Goal: Obtain resource: Download file/media

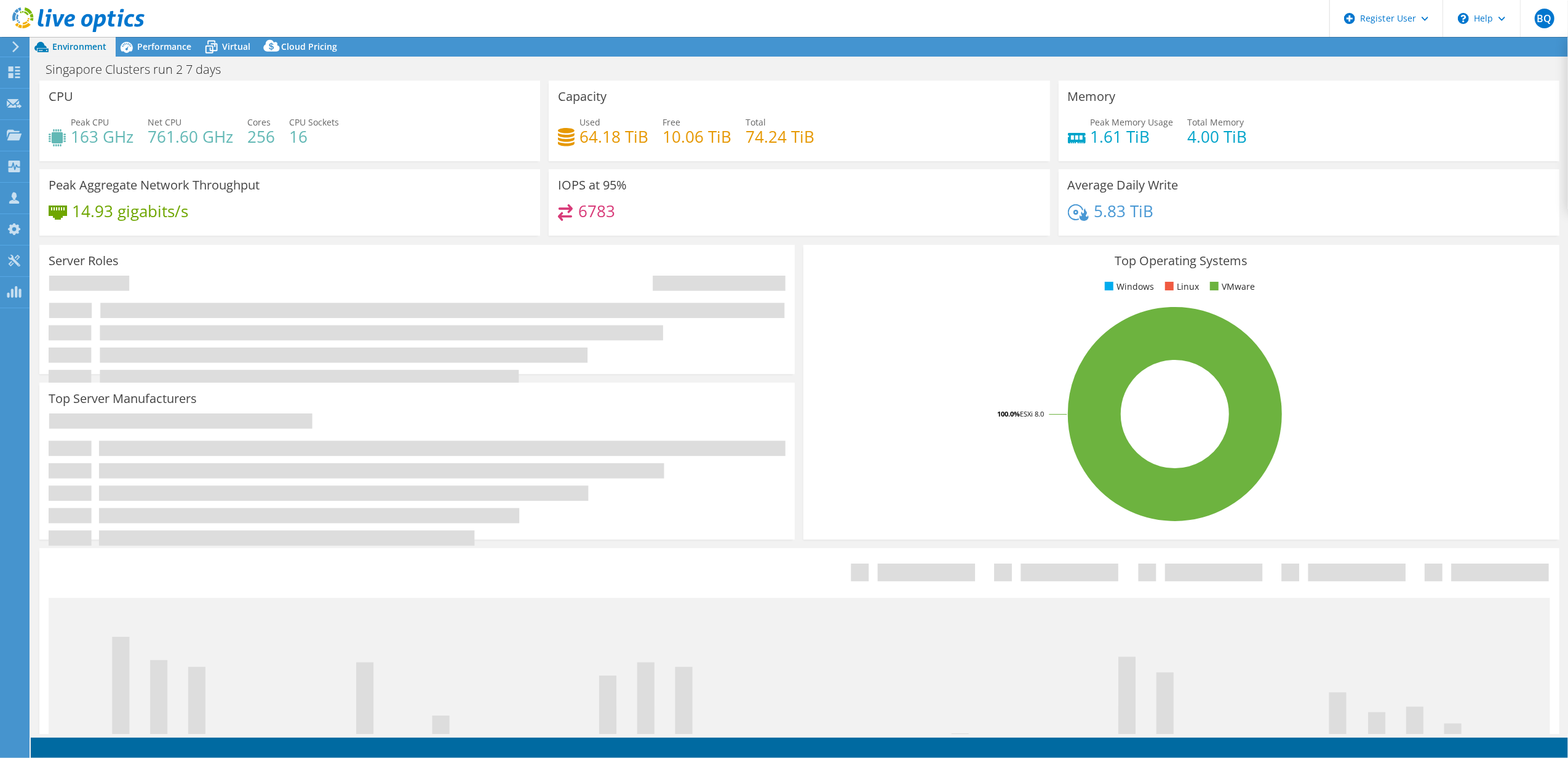
select select "USD"
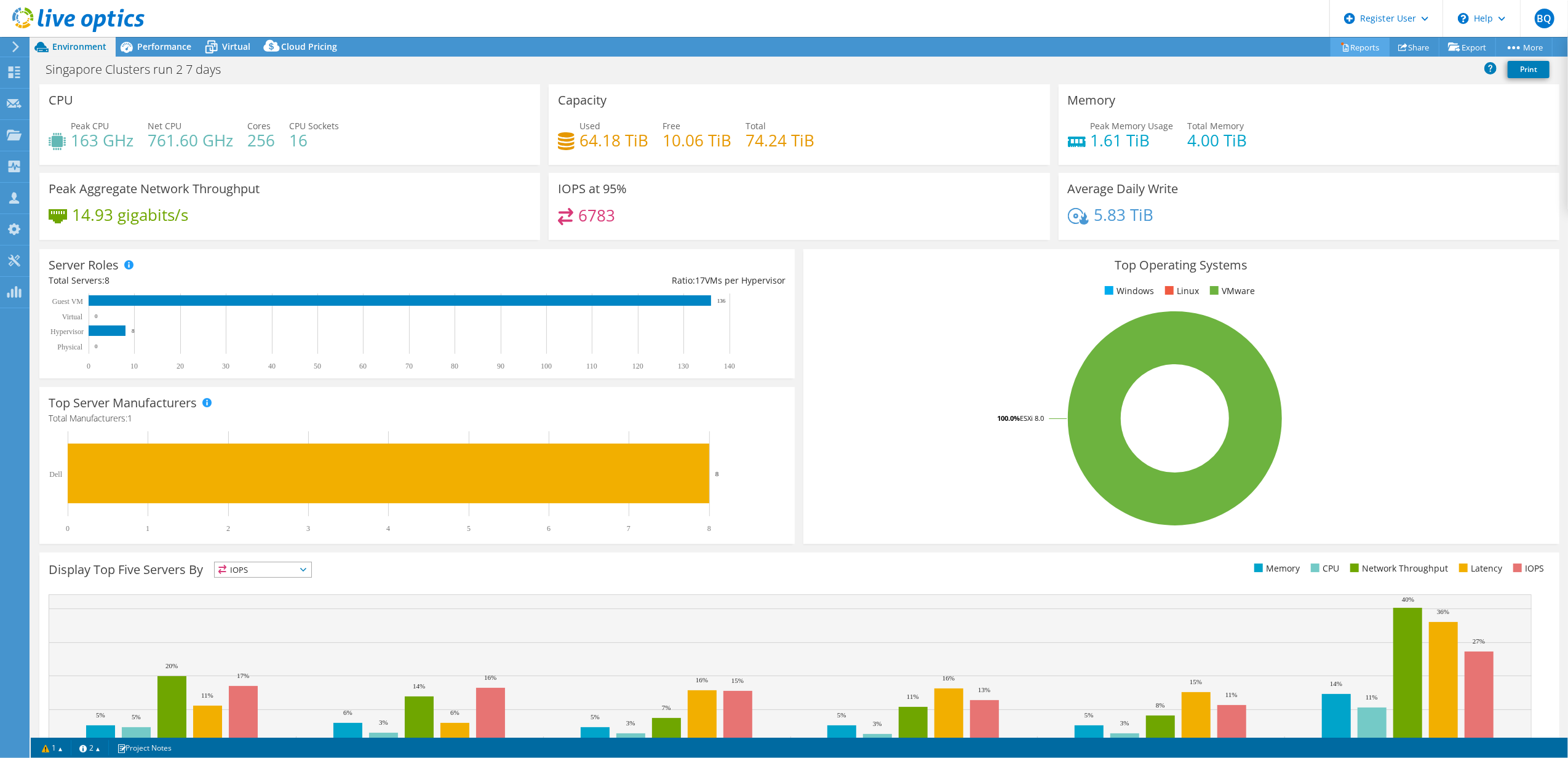
click at [1353, 46] on link "Reports" at bounding box center [1360, 47] width 59 height 19
click at [183, 38] on div "Performance" at bounding box center [157, 47] width 85 height 20
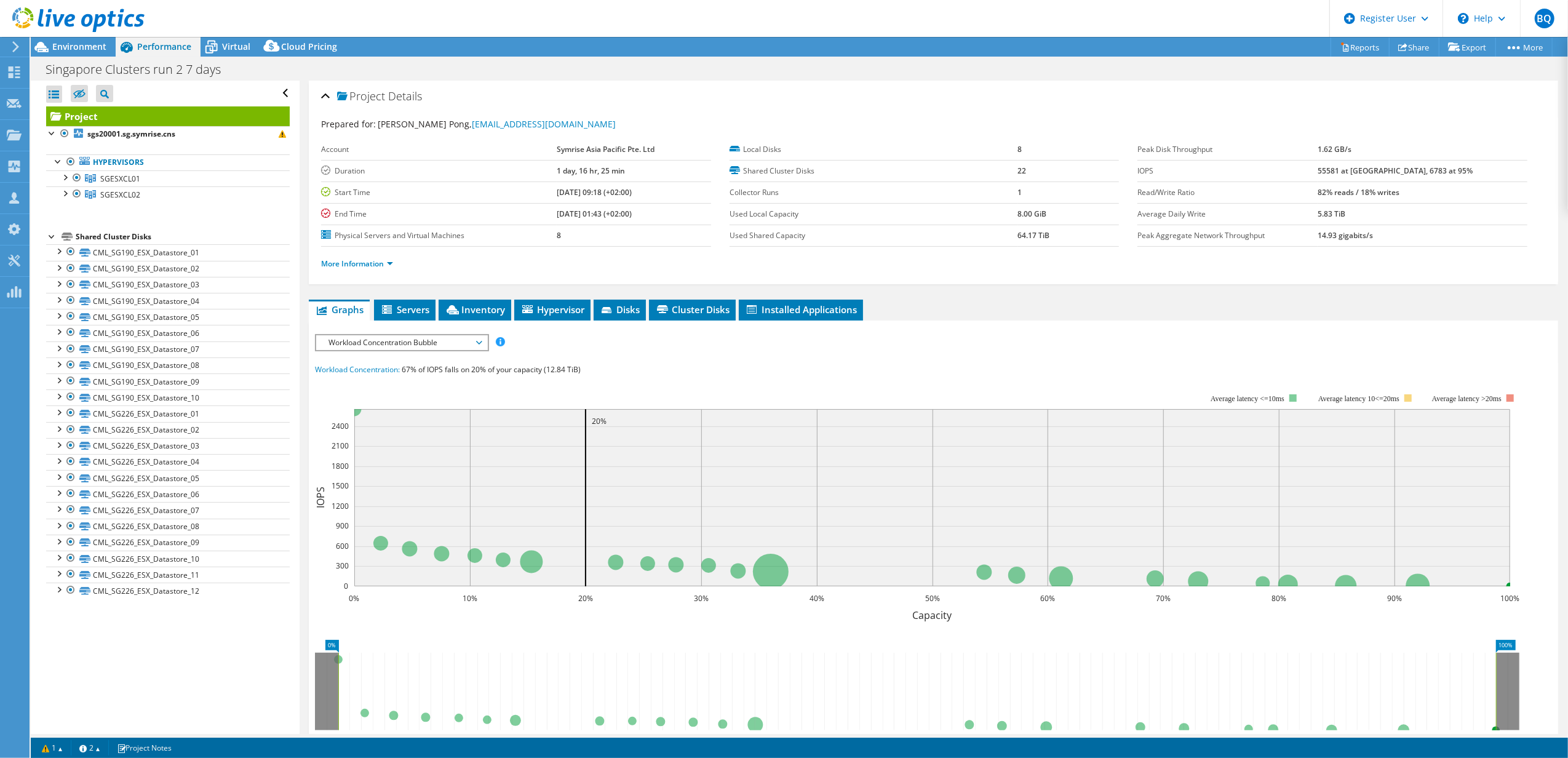
click at [65, 40] on div at bounding box center [72, 21] width 145 height 41
click at [72, 47] on span "Environment" at bounding box center [79, 47] width 54 height 12
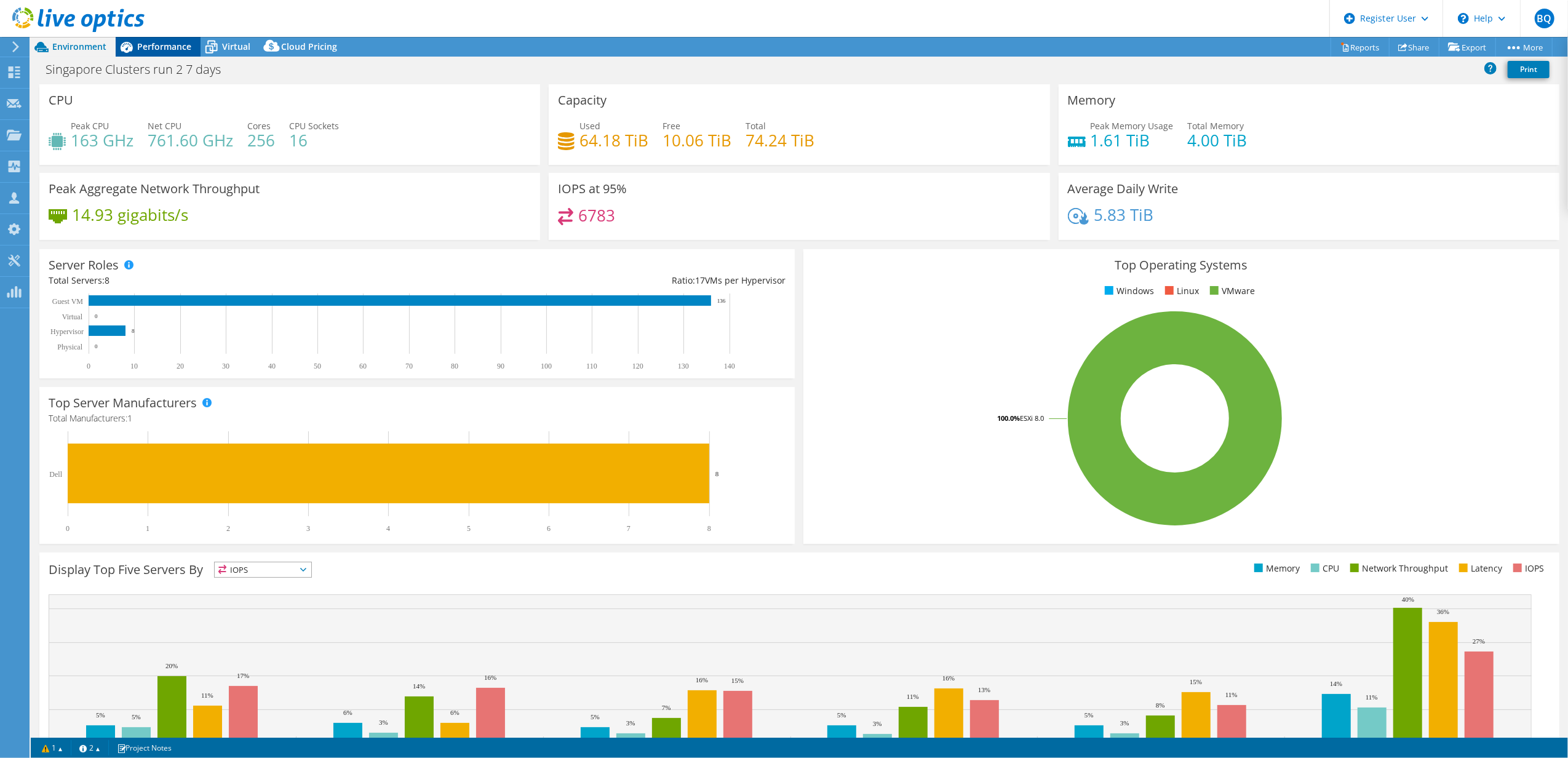
click at [156, 46] on span "Performance" at bounding box center [164, 47] width 54 height 12
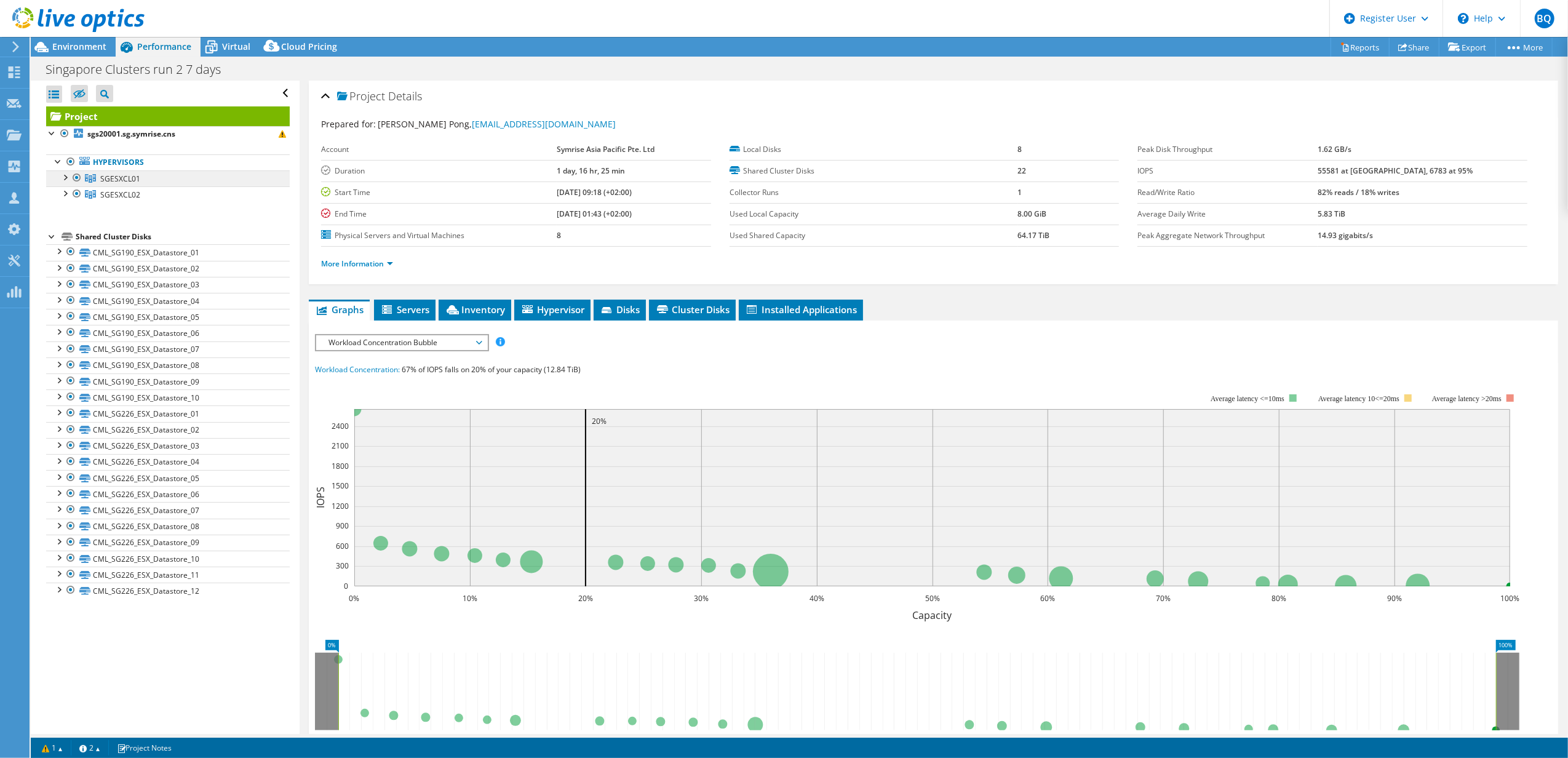
click at [148, 178] on link "SGESXCL01" at bounding box center [167, 178] width 243 height 16
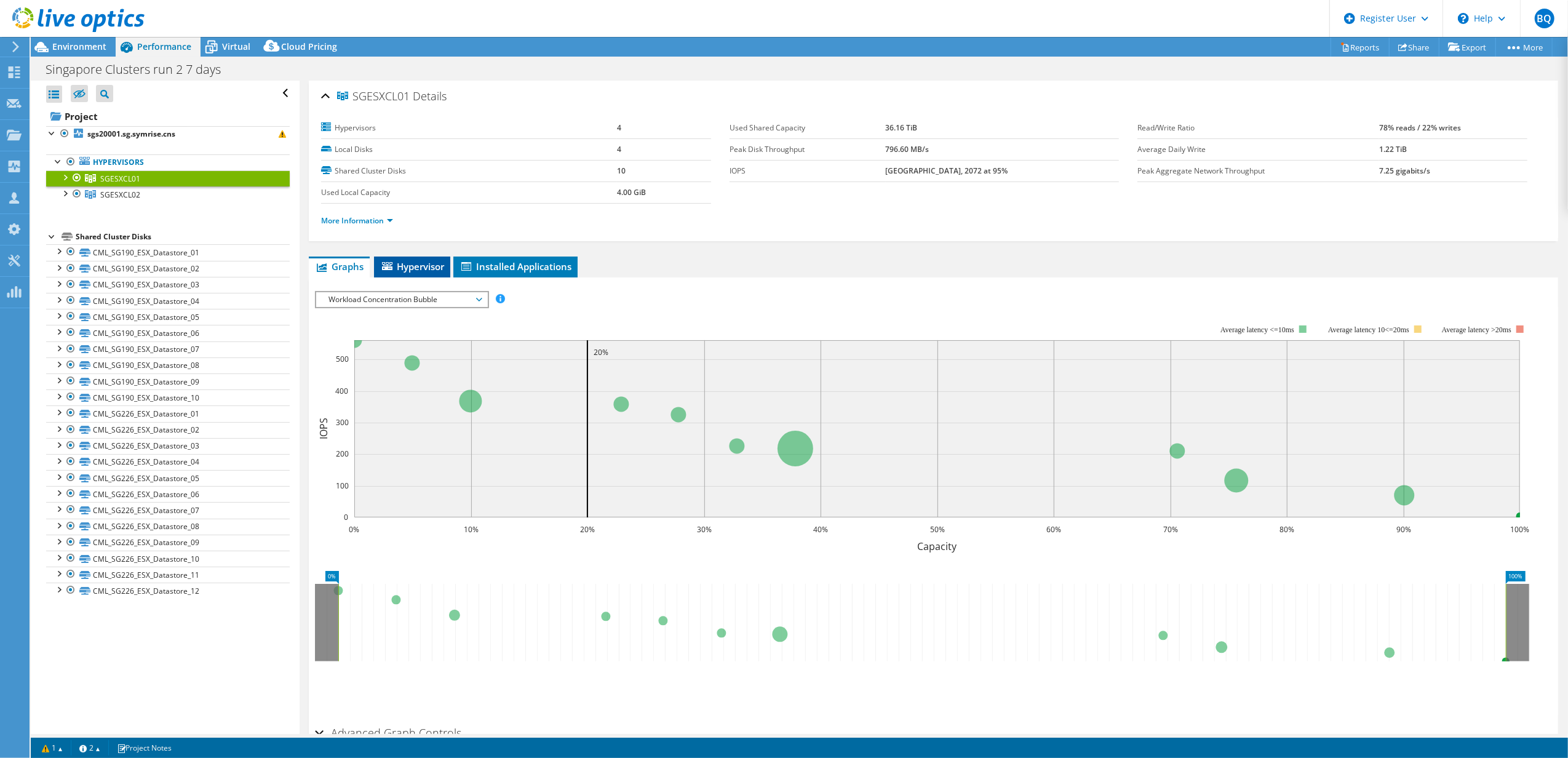
click at [414, 263] on span "Hypervisor" at bounding box center [412, 266] width 64 height 13
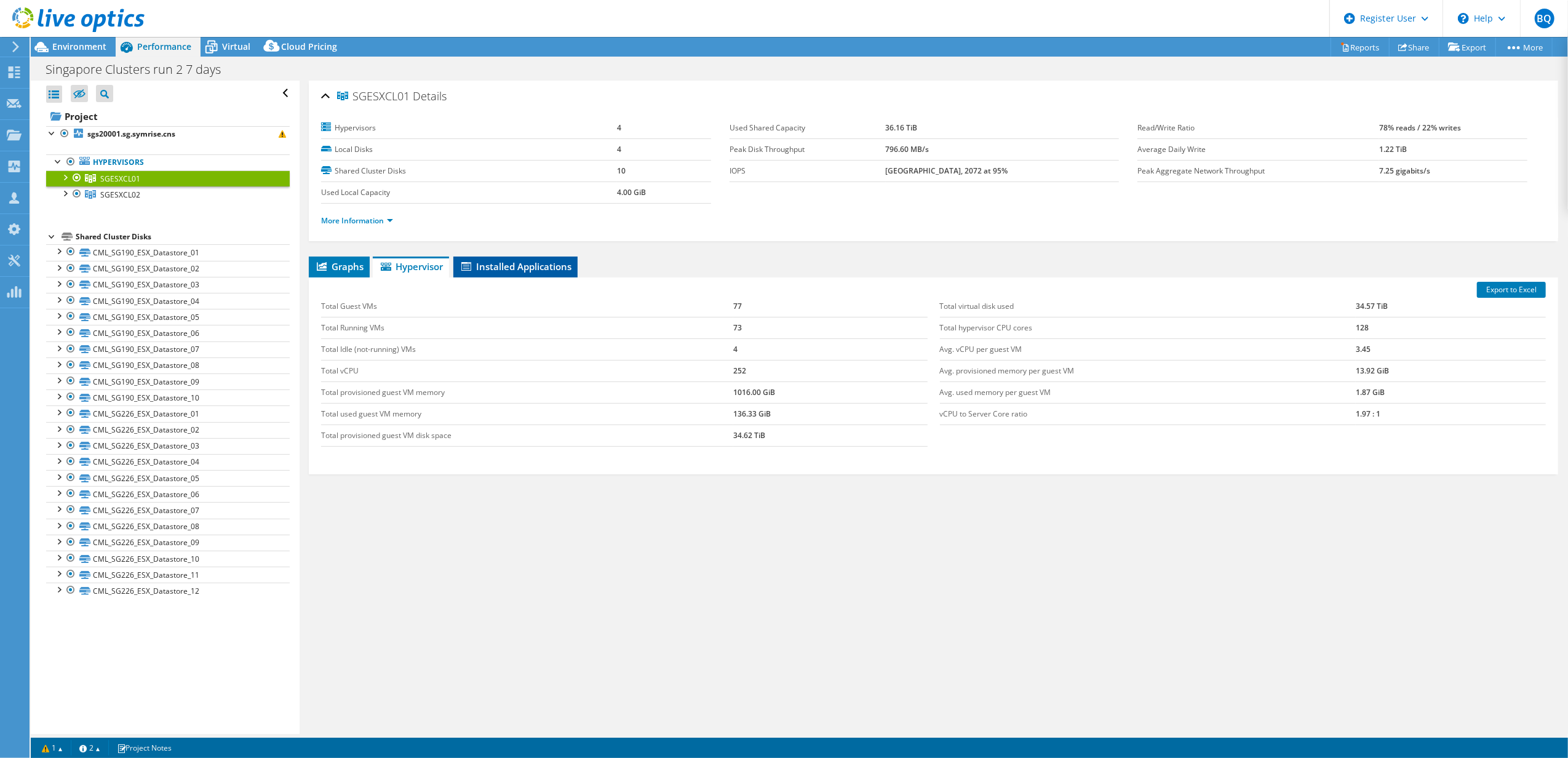
click at [542, 265] on span "Installed Applications" at bounding box center [515, 266] width 112 height 13
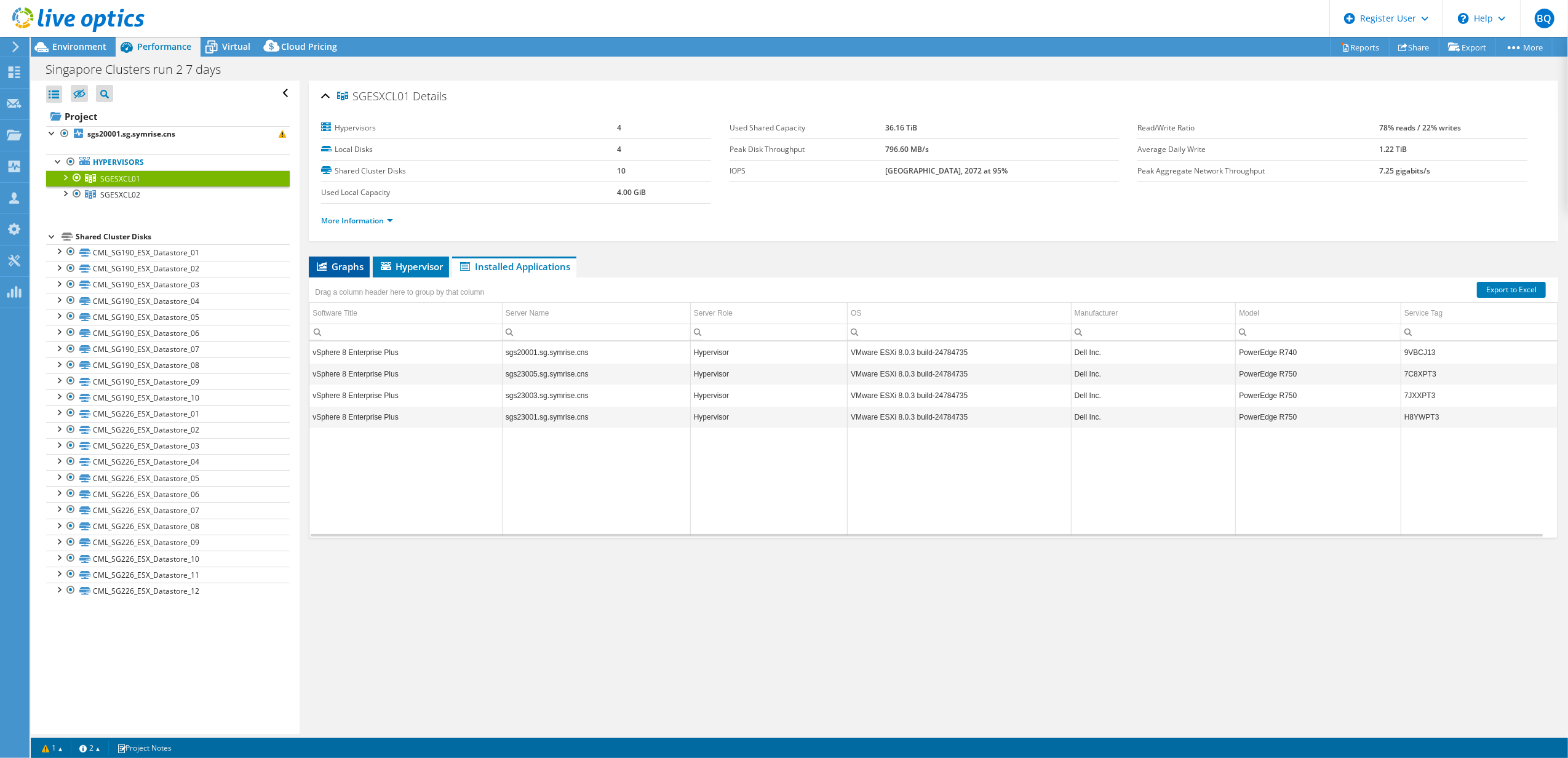
click at [336, 265] on span "Graphs" at bounding box center [339, 266] width 49 height 13
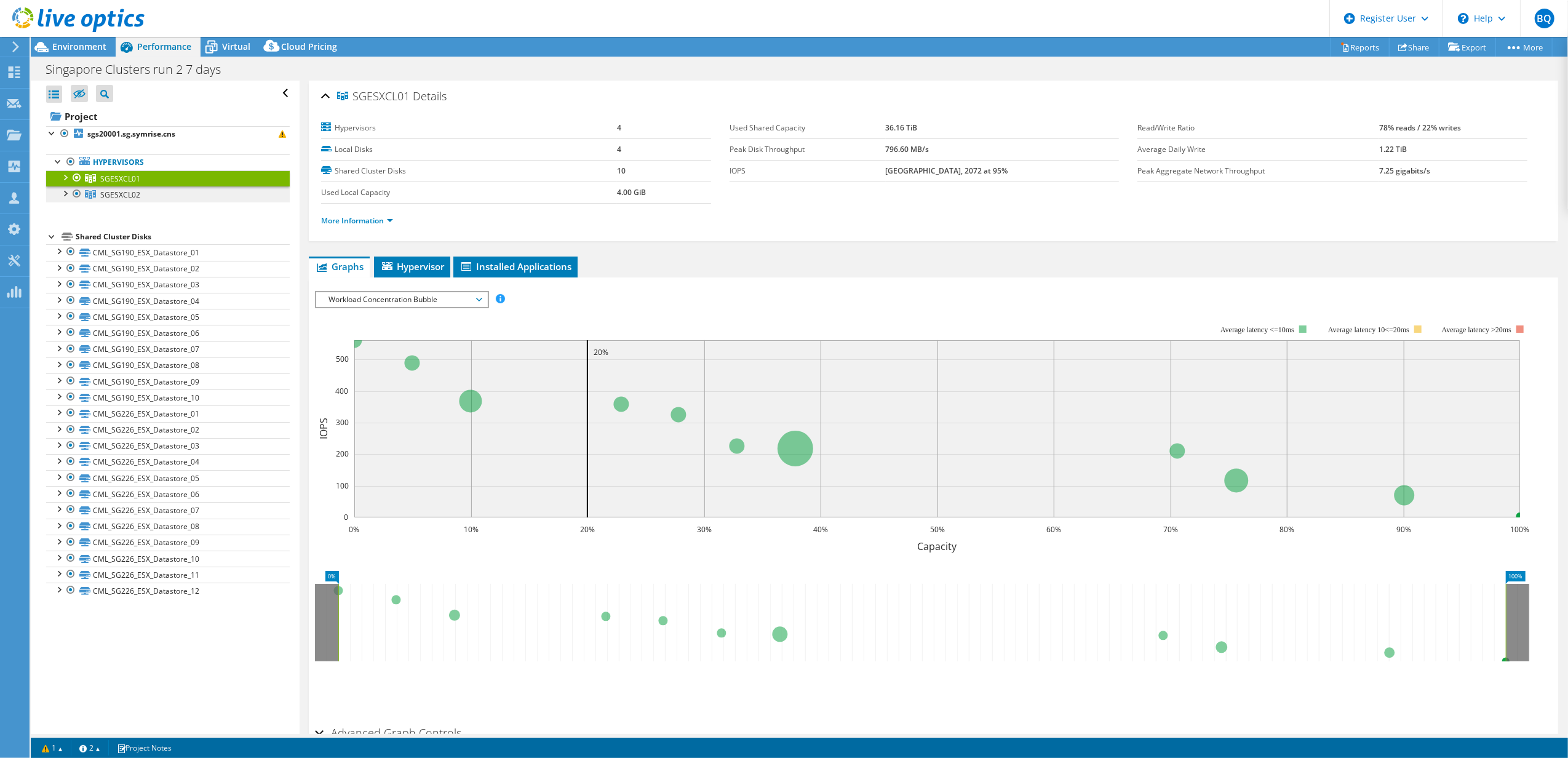
click at [115, 184] on span "SGESXCL02" at bounding box center [121, 179] width 40 height 10
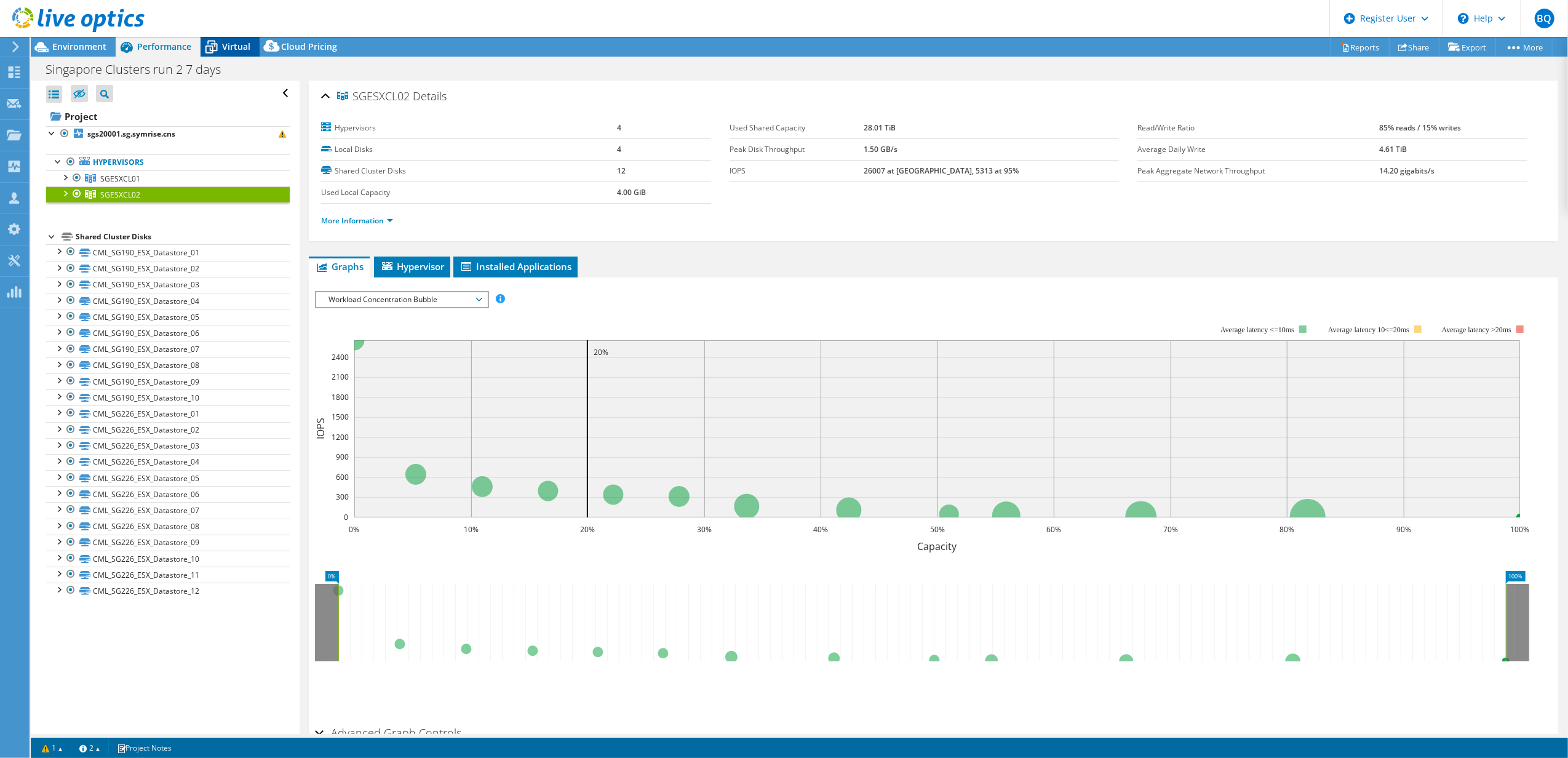
click at [226, 48] on span "Virtual" at bounding box center [236, 47] width 28 height 12
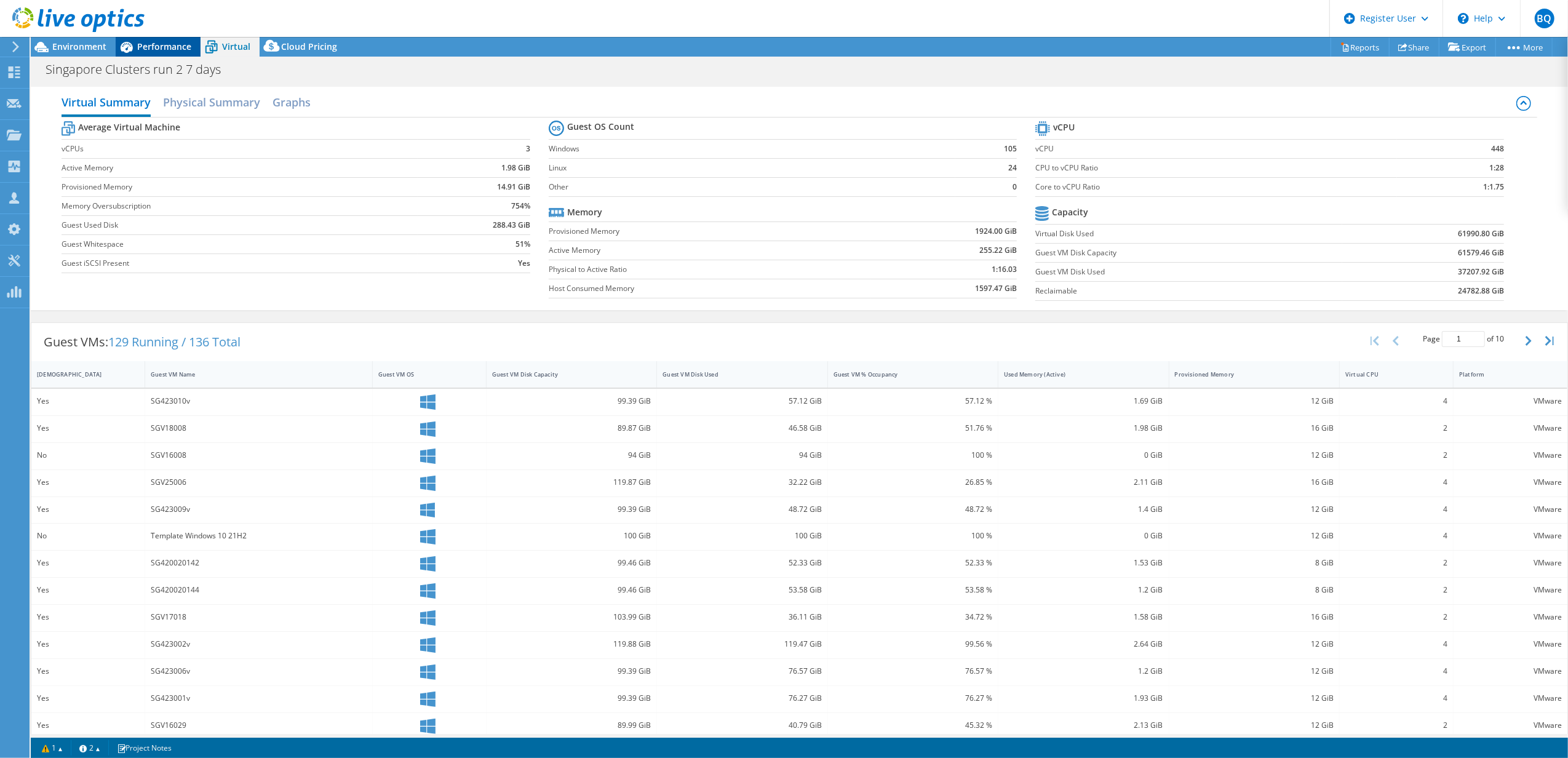
click at [154, 38] on div "Performance" at bounding box center [157, 47] width 85 height 20
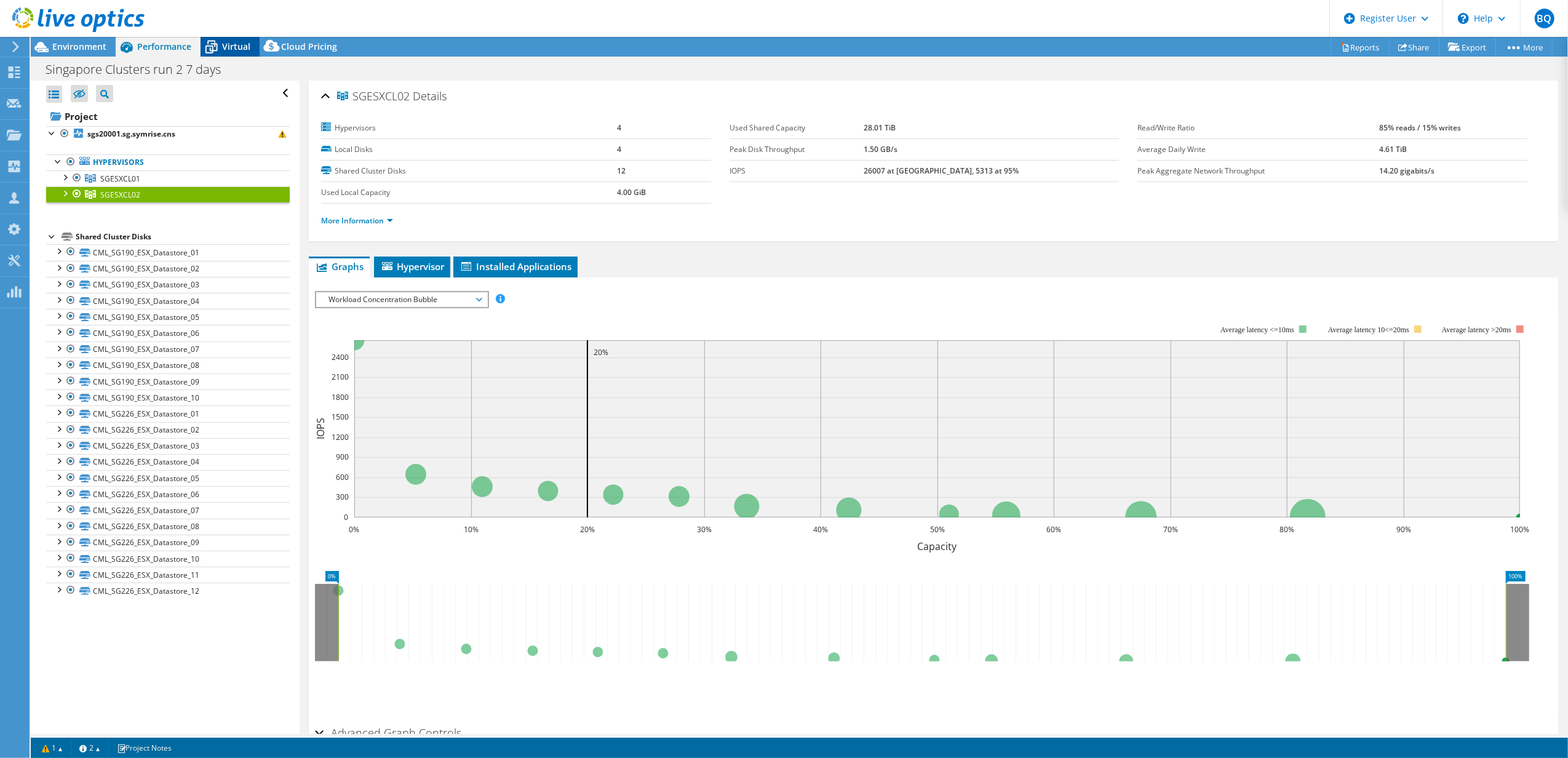
click at [237, 50] on span "Virtual" at bounding box center [236, 47] width 28 height 12
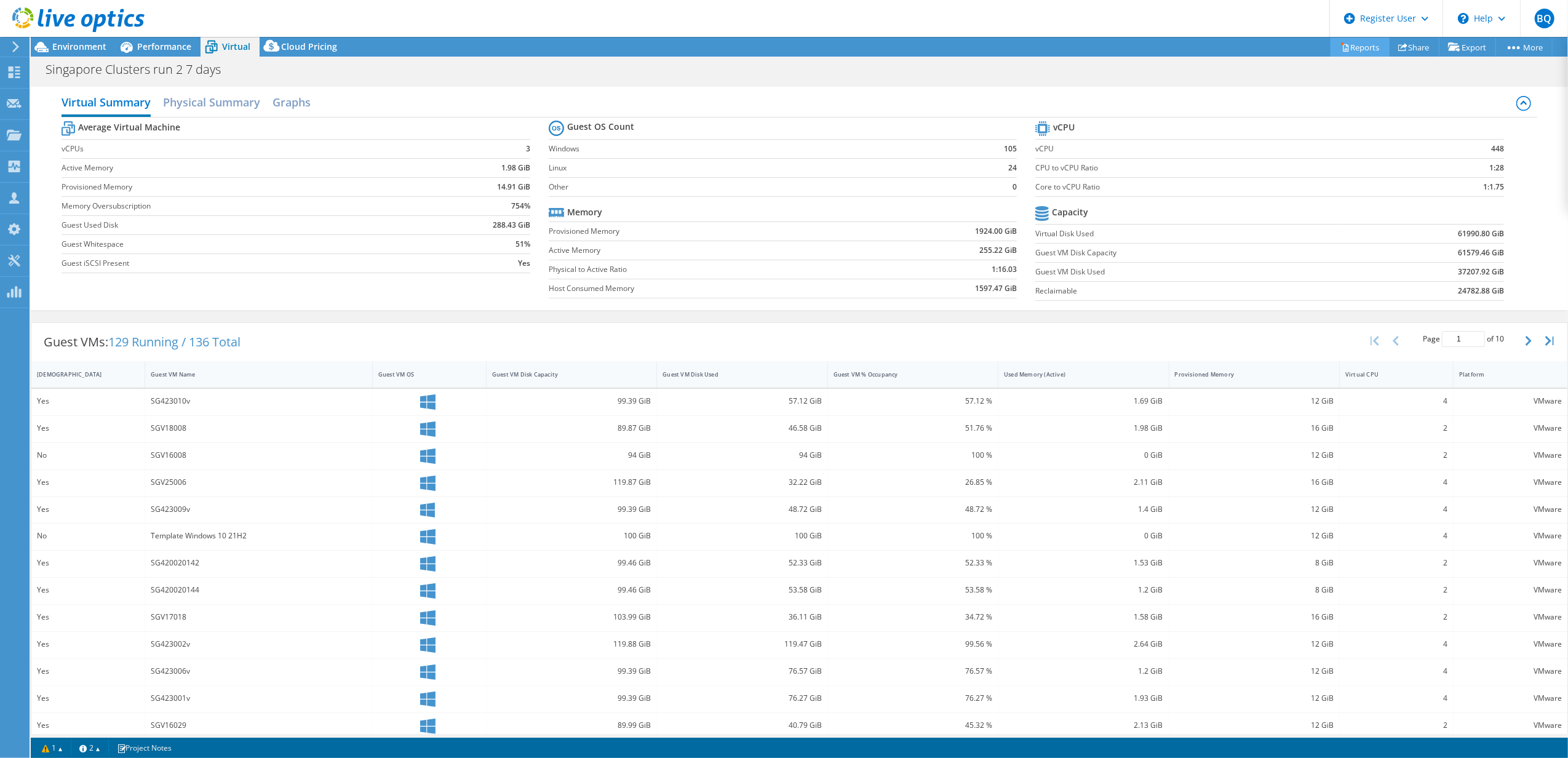
click at [1343, 47] on link "Reports" at bounding box center [1360, 47] width 59 height 19
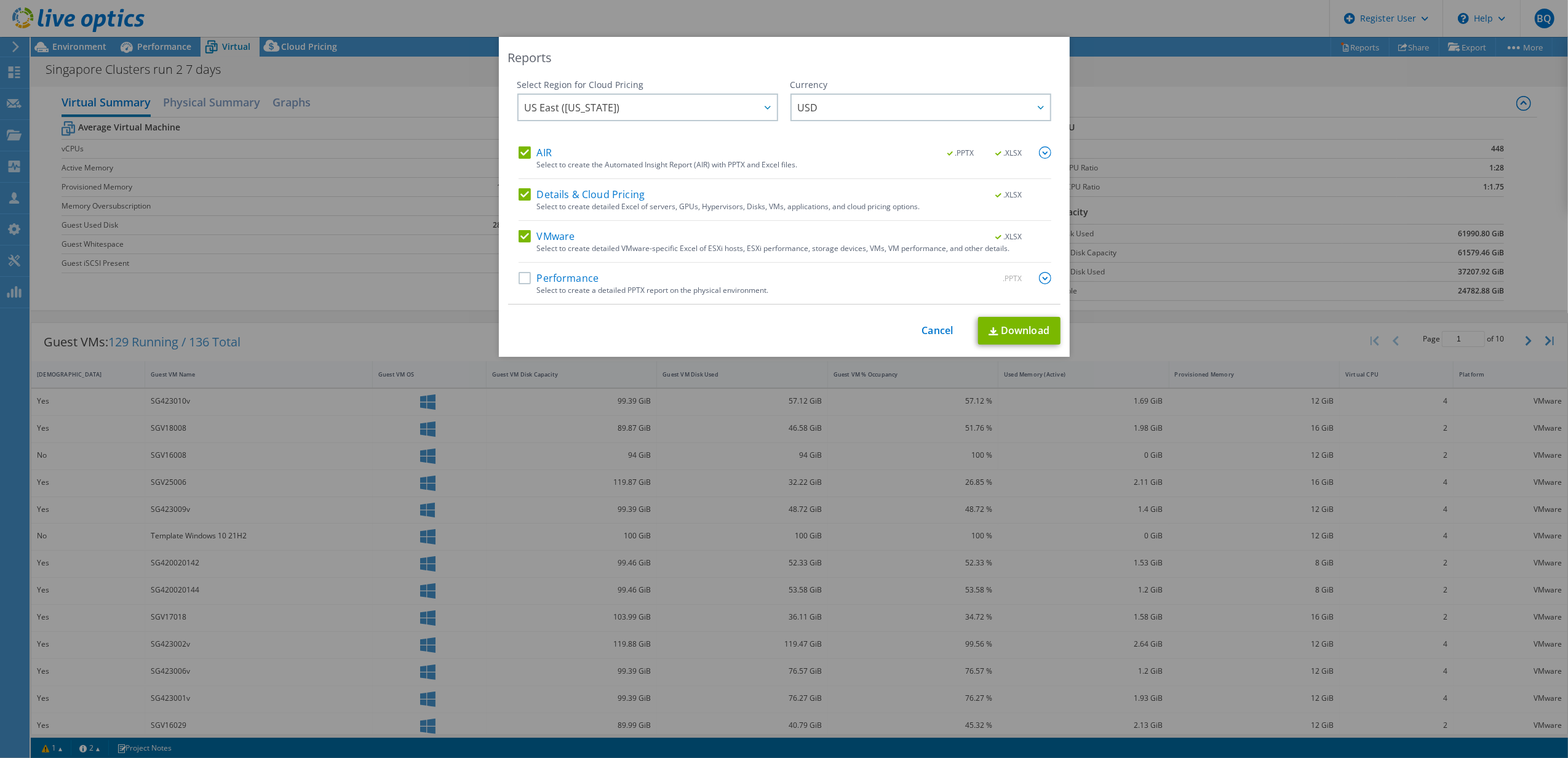
click at [554, 282] on label "Performance" at bounding box center [558, 278] width 81 height 13
click at [0, 0] on input "Performance" at bounding box center [0, 0] width 0 height 0
click at [997, 328] on link "Download" at bounding box center [1019, 330] width 82 height 27
drag, startPoint x: 926, startPoint y: 335, endPoint x: 858, endPoint y: 346, distance: 68.9
click at [926, 335] on link "Cancel" at bounding box center [937, 331] width 31 height 12
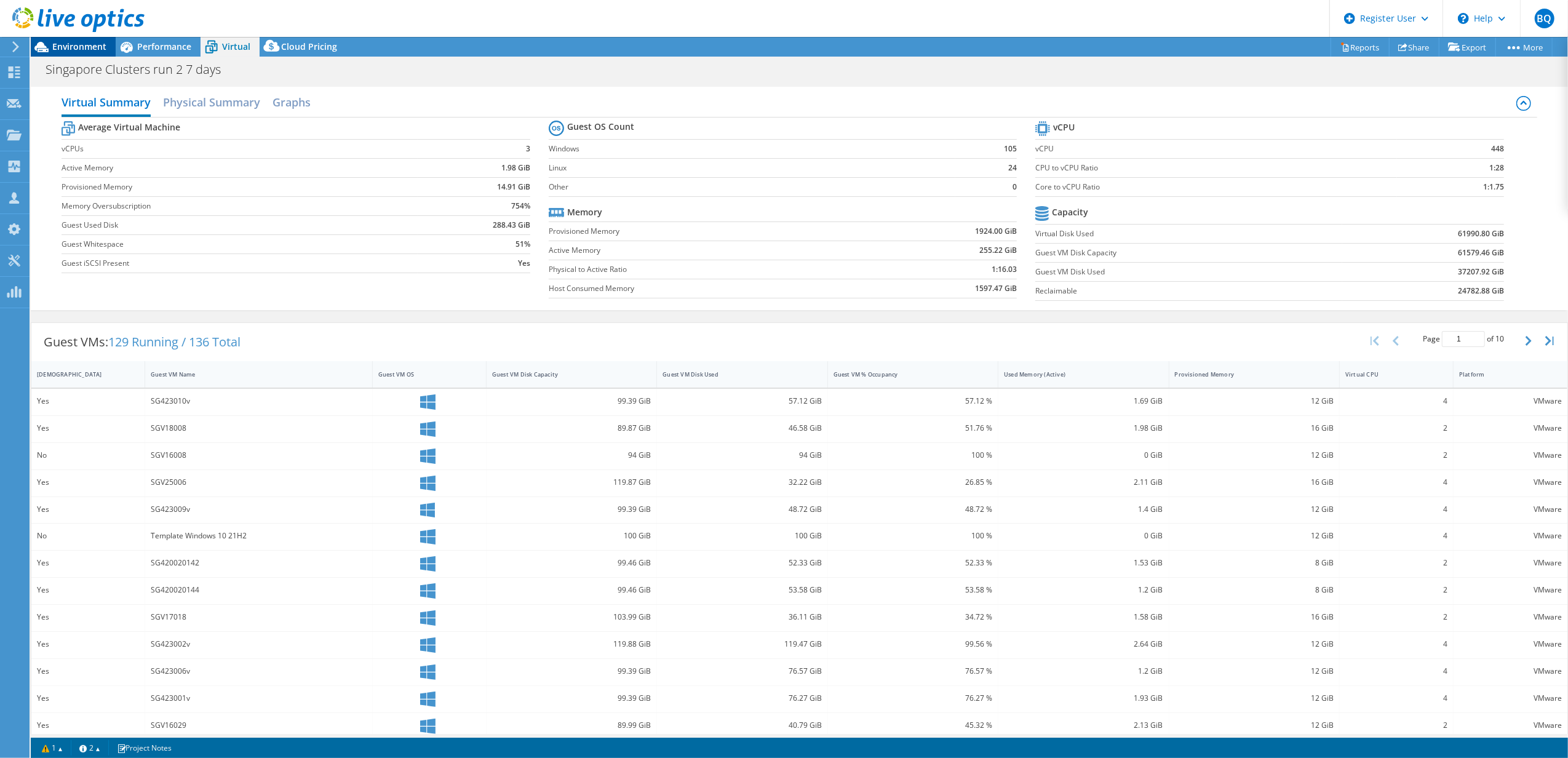
click at [81, 46] on span "Environment" at bounding box center [79, 47] width 54 height 12
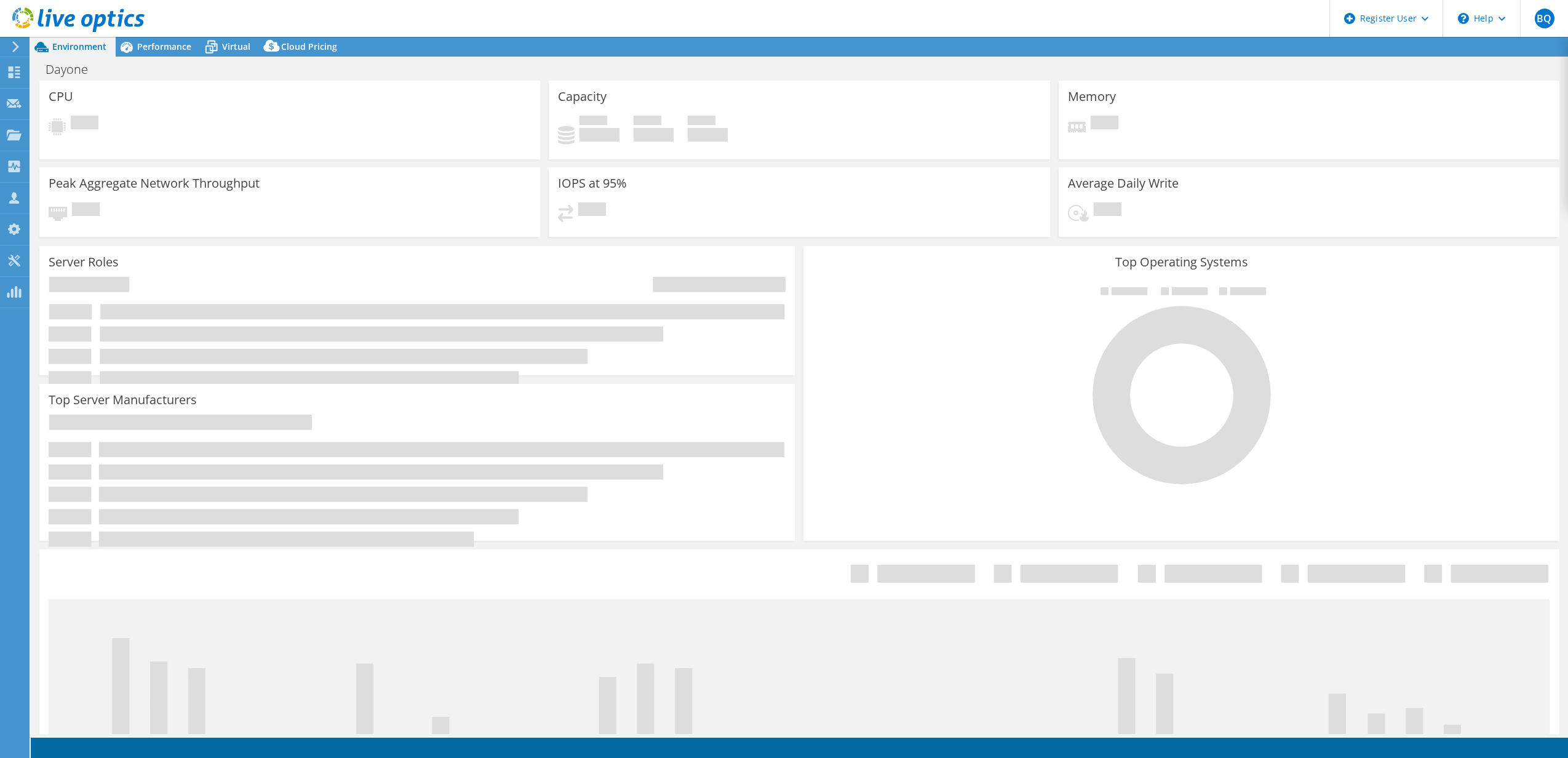
select select "USD"
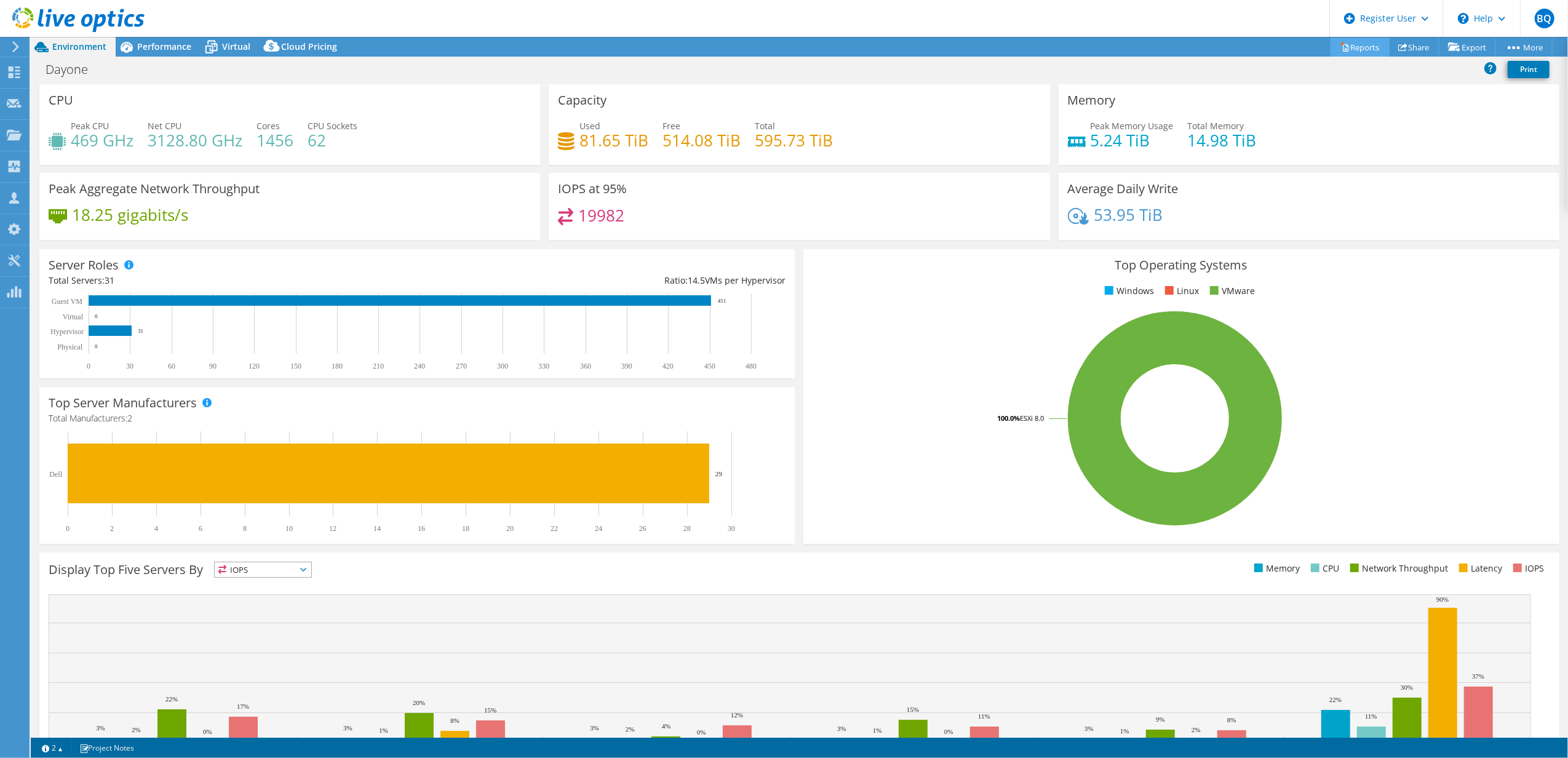
click at [1343, 42] on link "Reports" at bounding box center [1360, 47] width 59 height 19
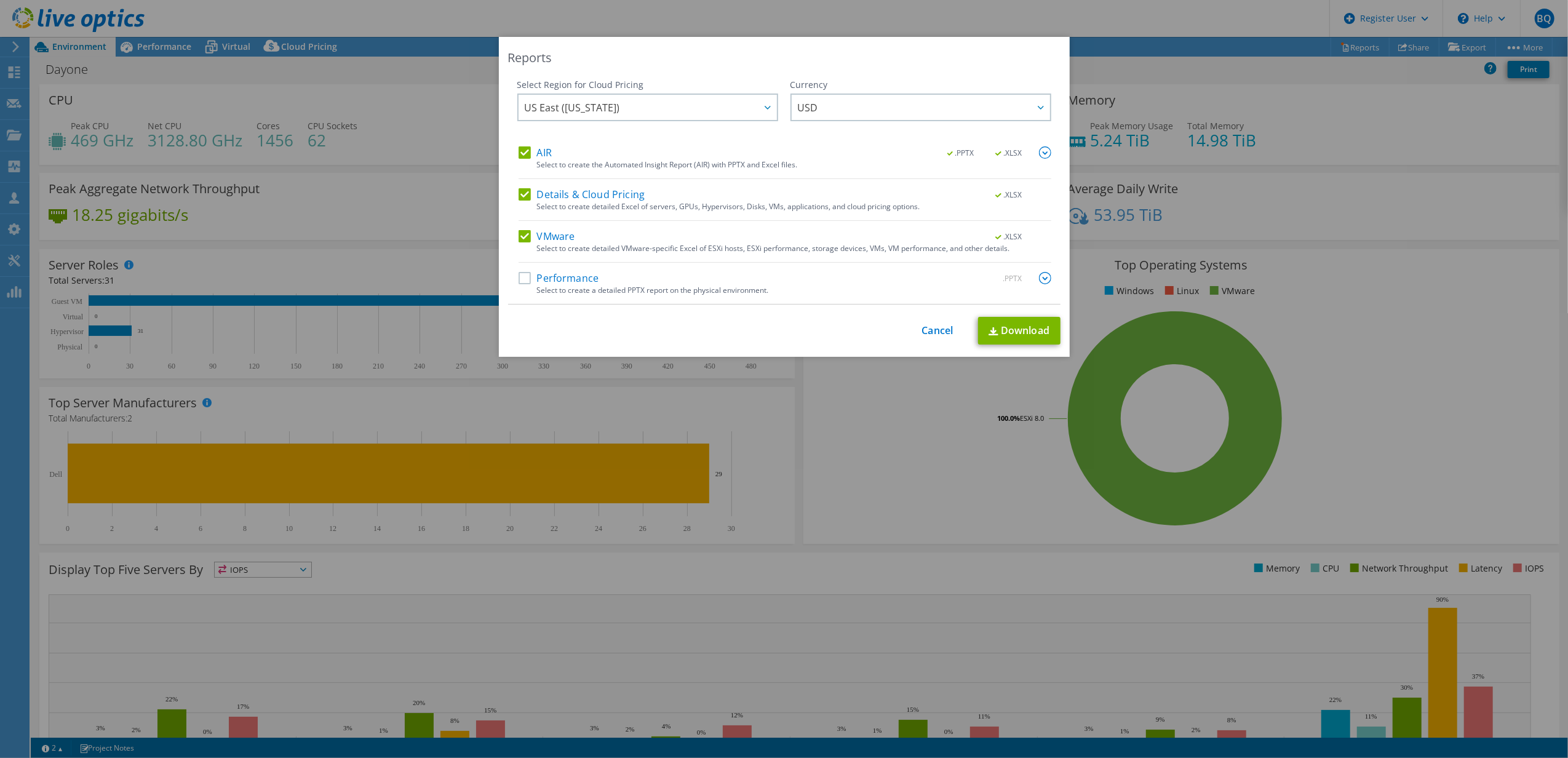
click at [554, 278] on label "Performance" at bounding box center [558, 278] width 81 height 13
click at [0, 0] on input "Performance" at bounding box center [0, 0] width 0 height 0
click at [1028, 328] on link "Download" at bounding box center [1019, 330] width 82 height 27
click at [929, 331] on link "Cancel" at bounding box center [937, 331] width 31 height 12
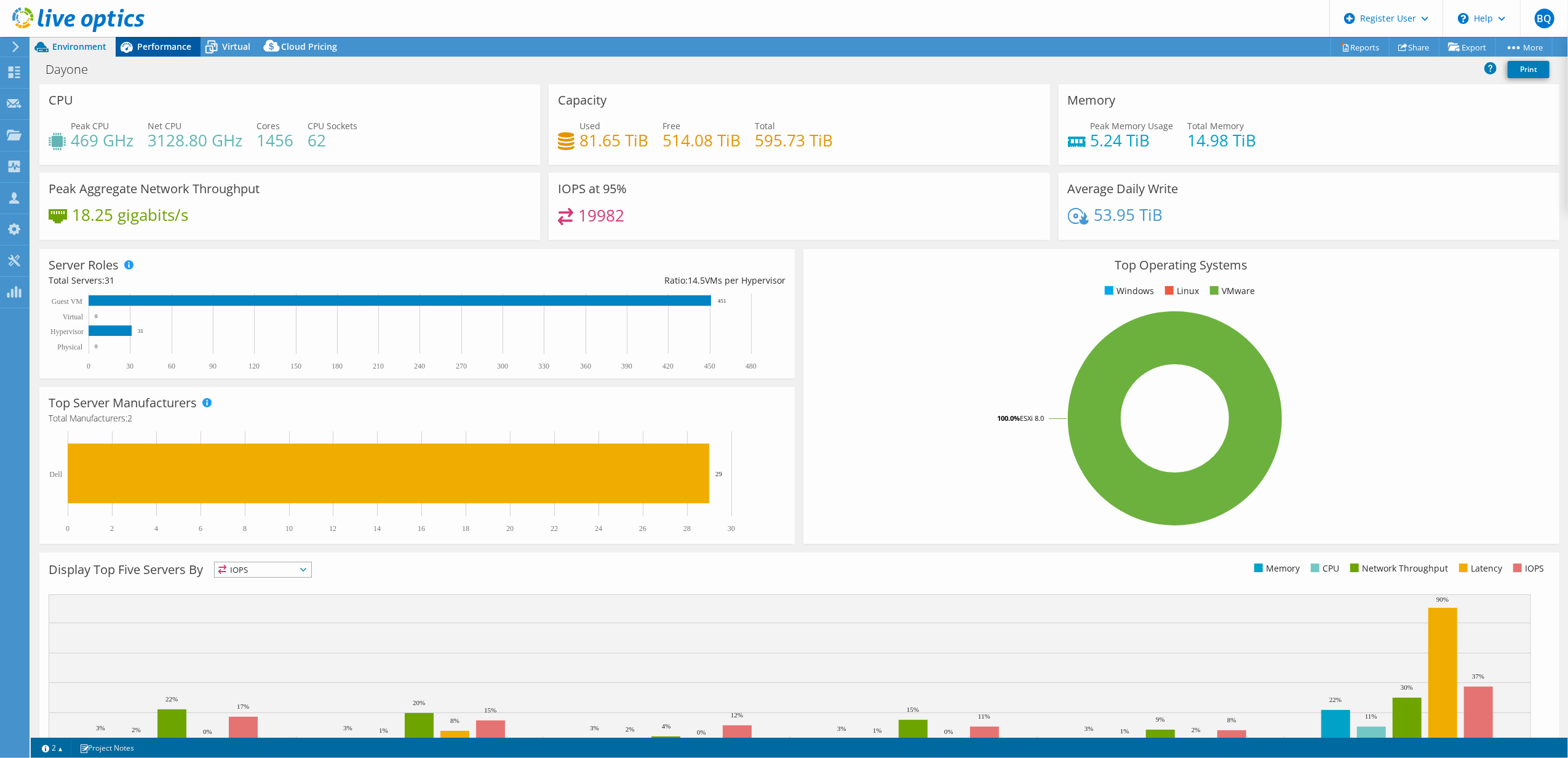
click at [159, 45] on span "Performance" at bounding box center [164, 47] width 54 height 12
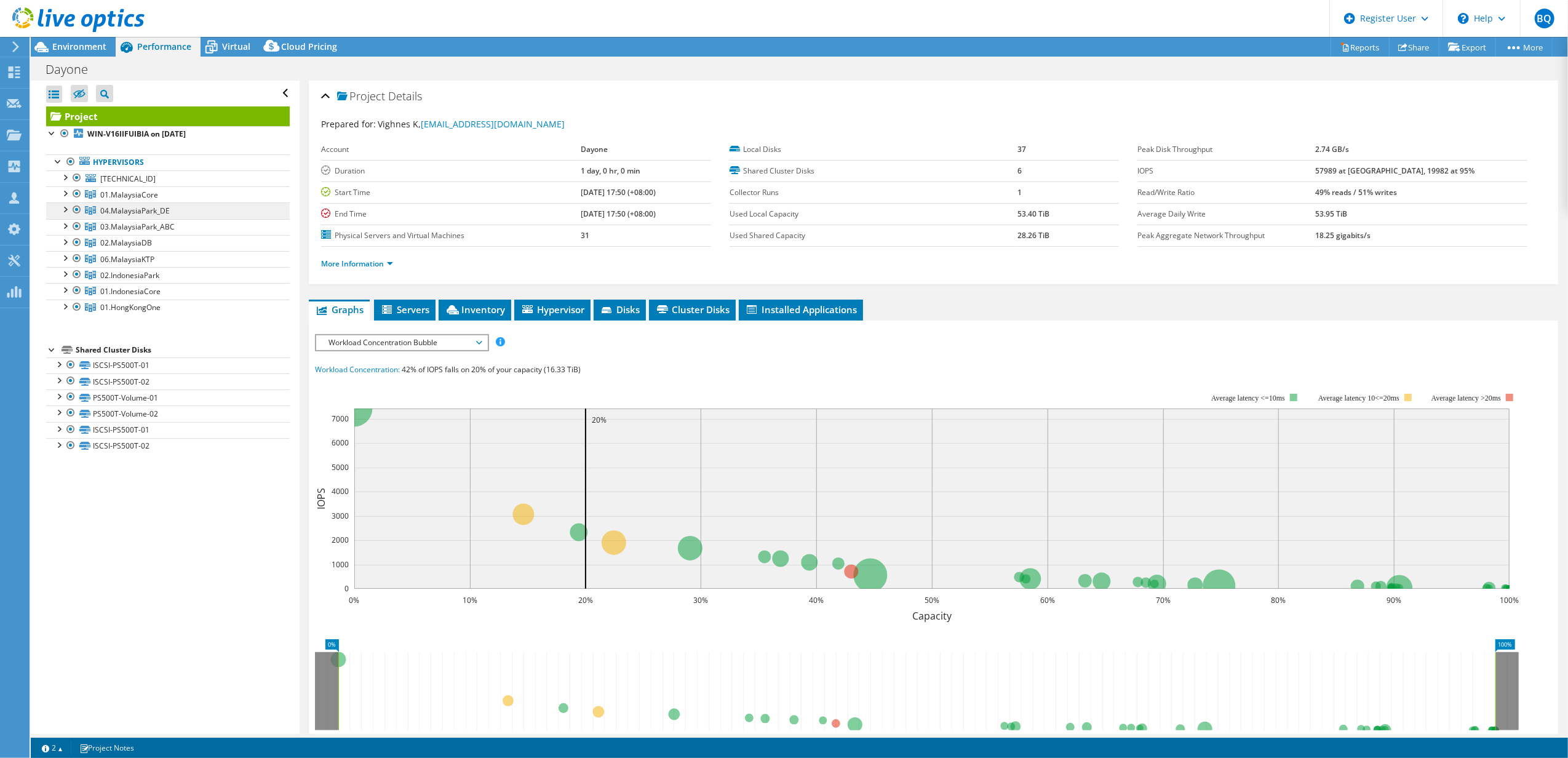
click at [163, 203] on link "04.MalaysiaPark_DE" at bounding box center [167, 194] width 243 height 16
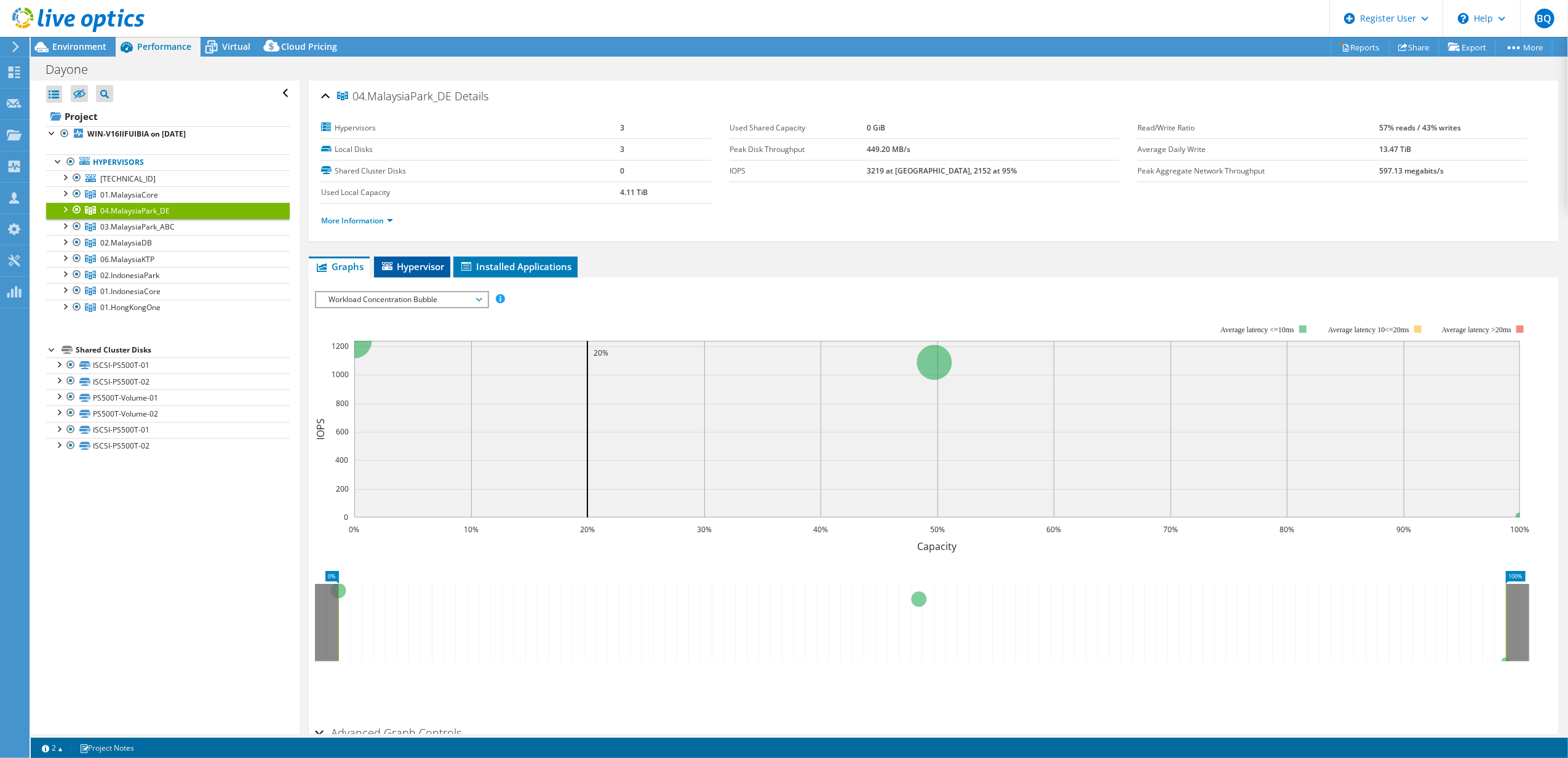
click at [415, 258] on li "Hypervisor" at bounding box center [412, 267] width 76 height 21
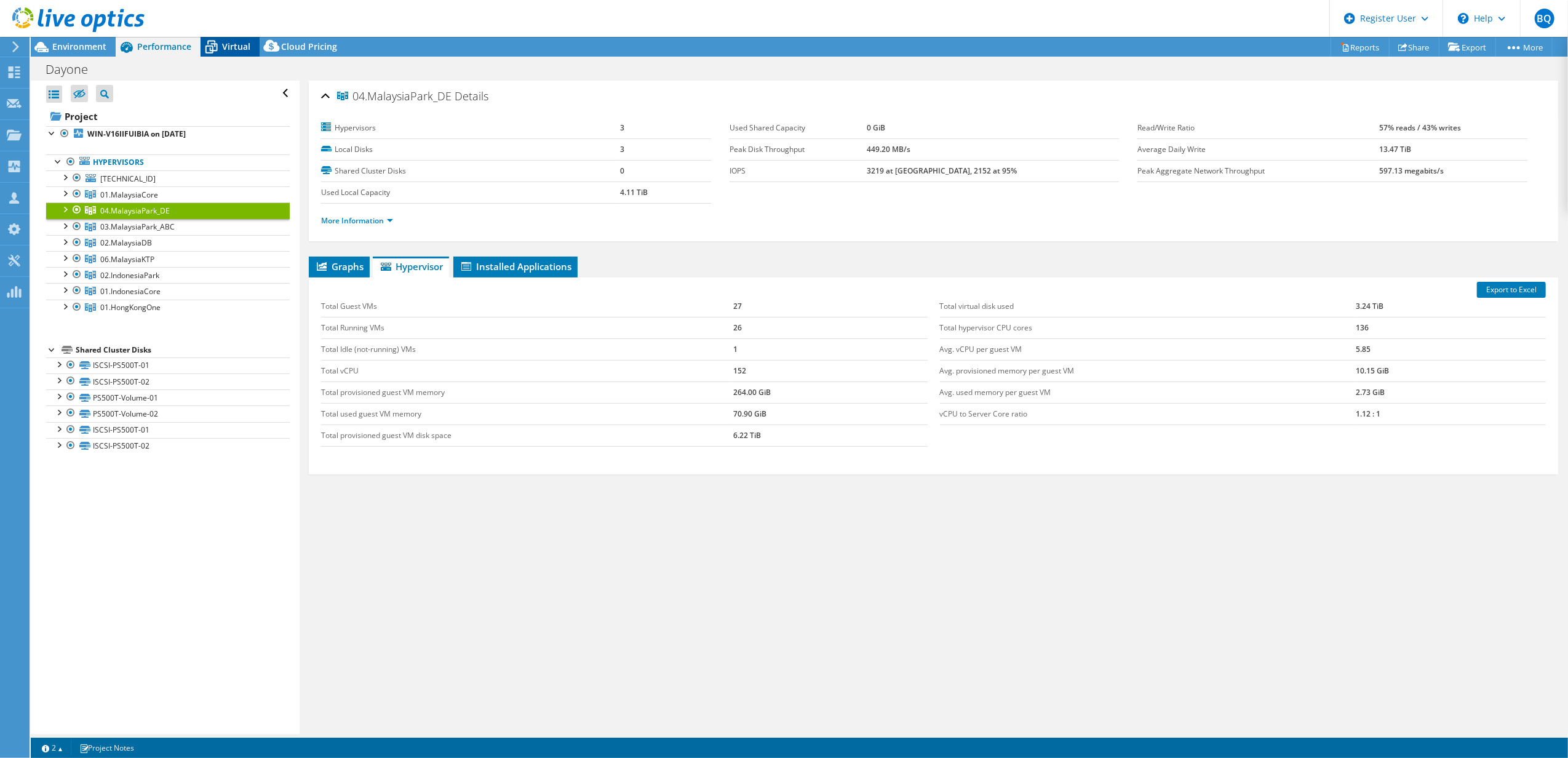
click at [225, 42] on span "Virtual" at bounding box center [236, 47] width 28 height 12
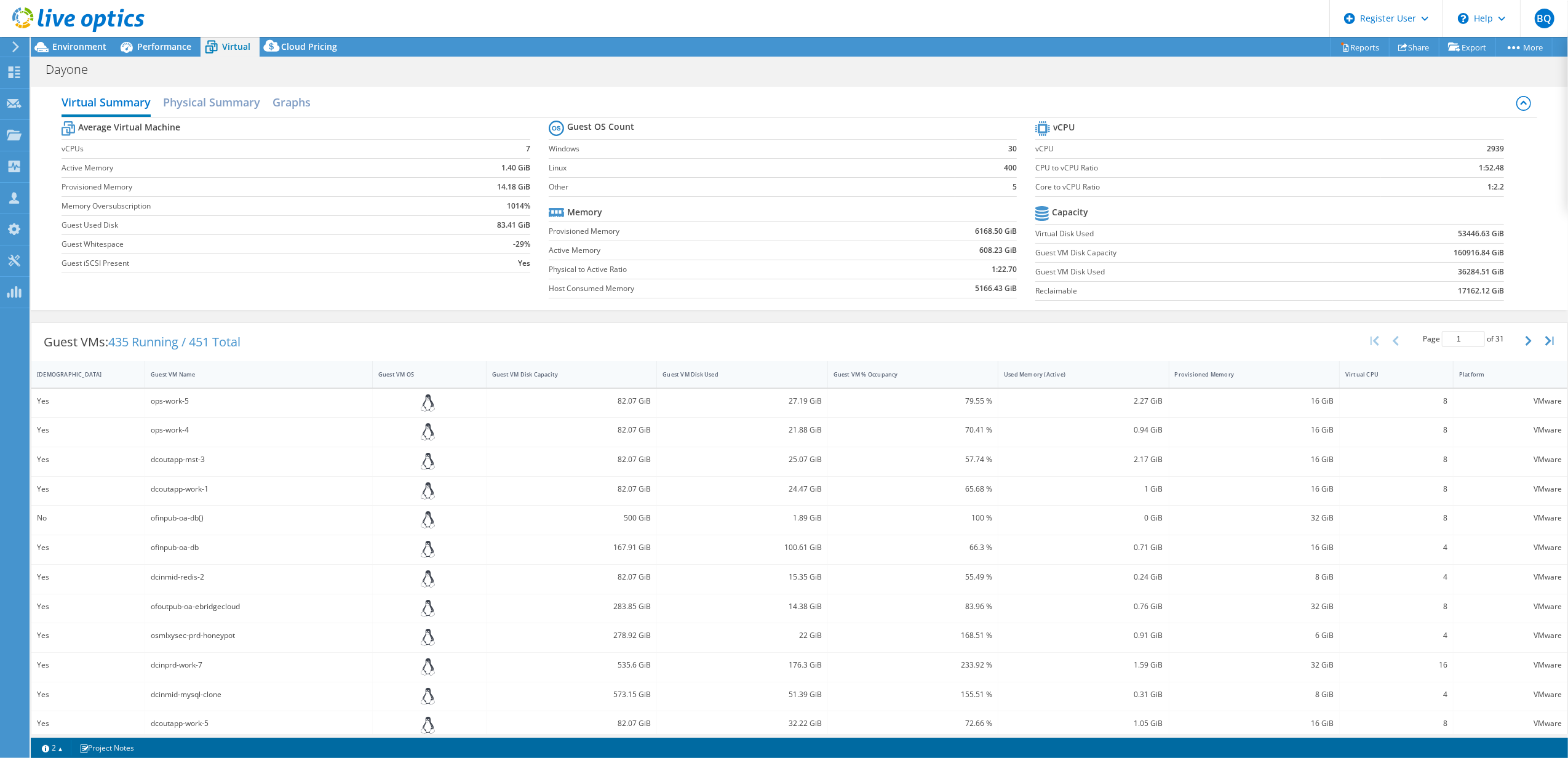
click at [70, 33] on link at bounding box center [78, 30] width 132 height 10
click at [79, 38] on div at bounding box center [72, 21] width 145 height 41
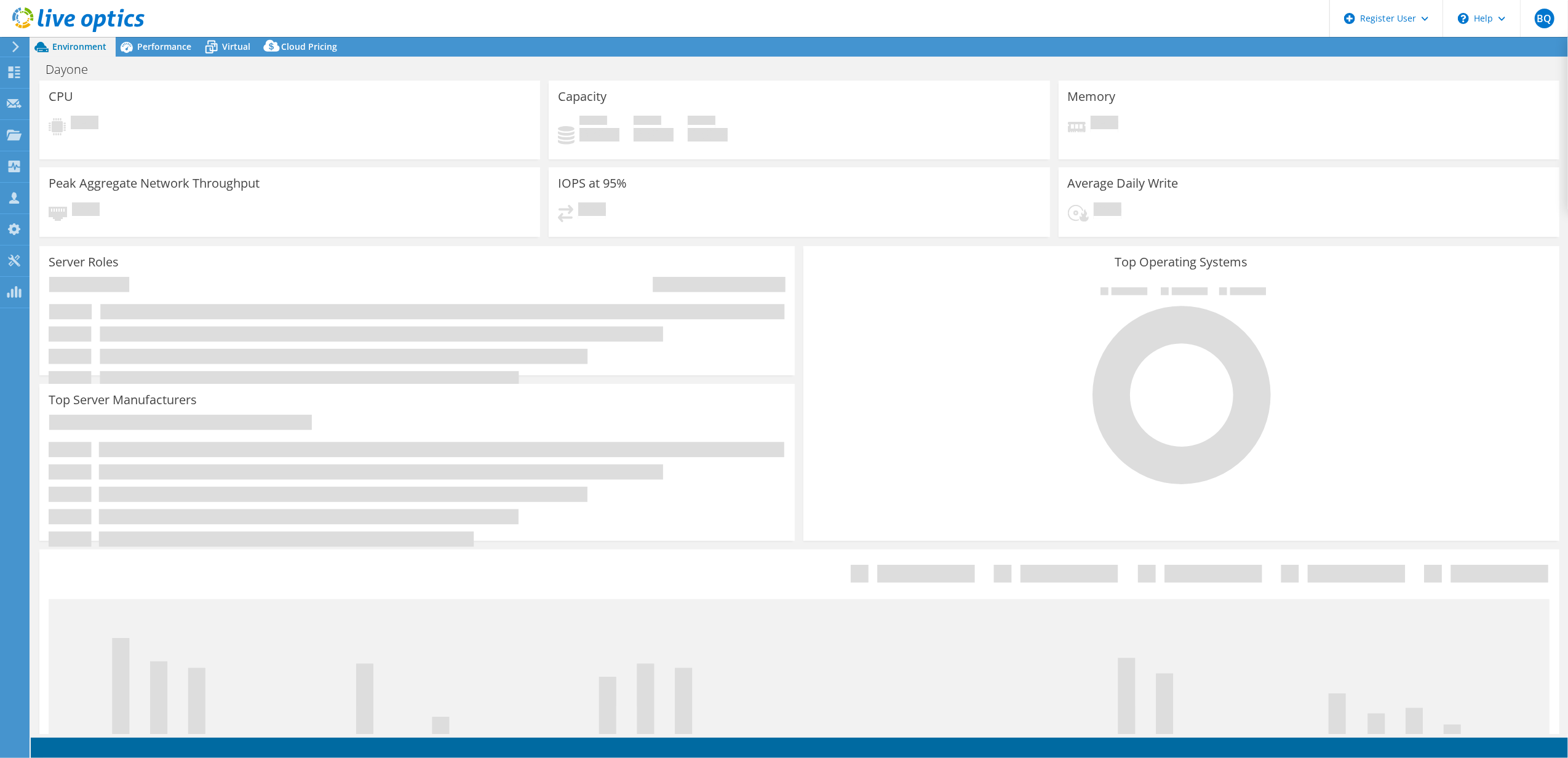
select select "SelectRegion"
select select "USD"
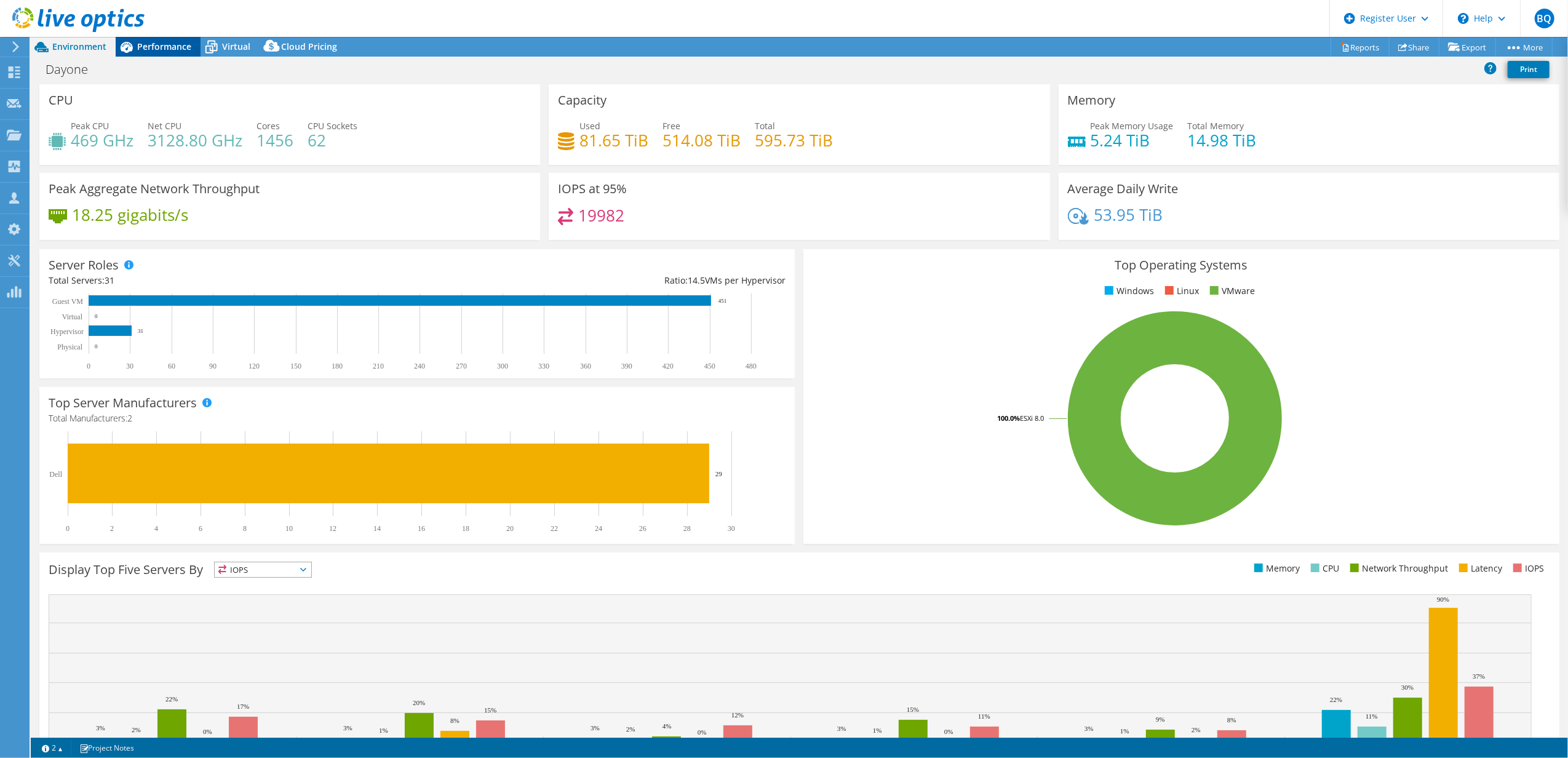
click at [159, 46] on span "Performance" at bounding box center [164, 47] width 54 height 12
